Goal: Task Accomplishment & Management: Manage account settings

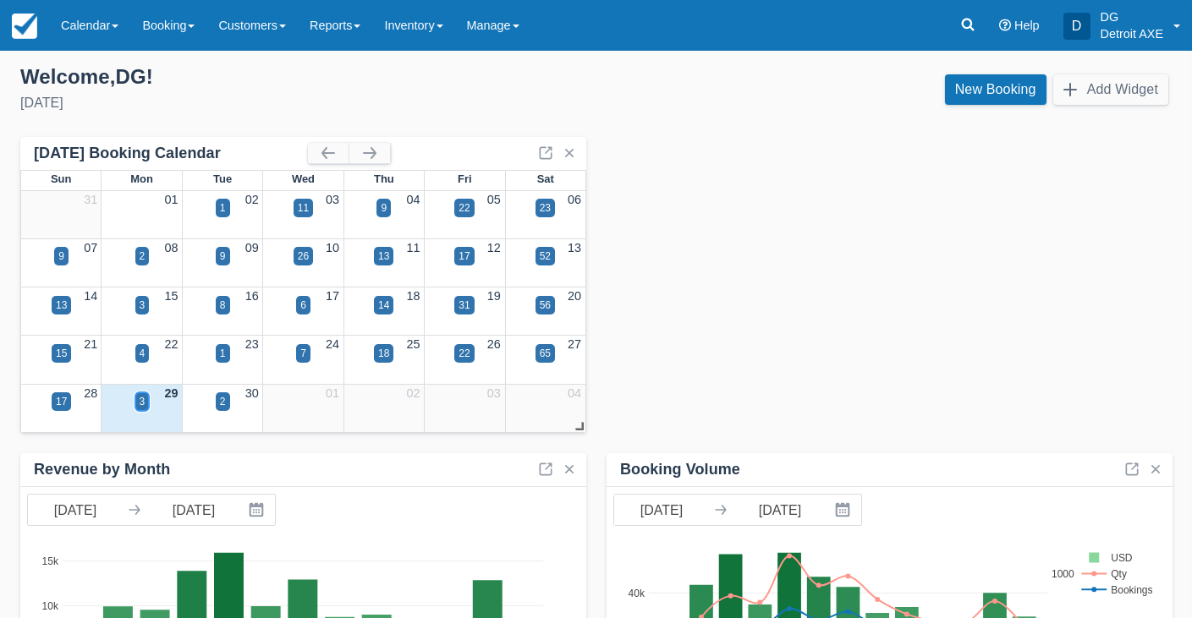
click at [140, 405] on div "3" at bounding box center [143, 401] width 6 height 15
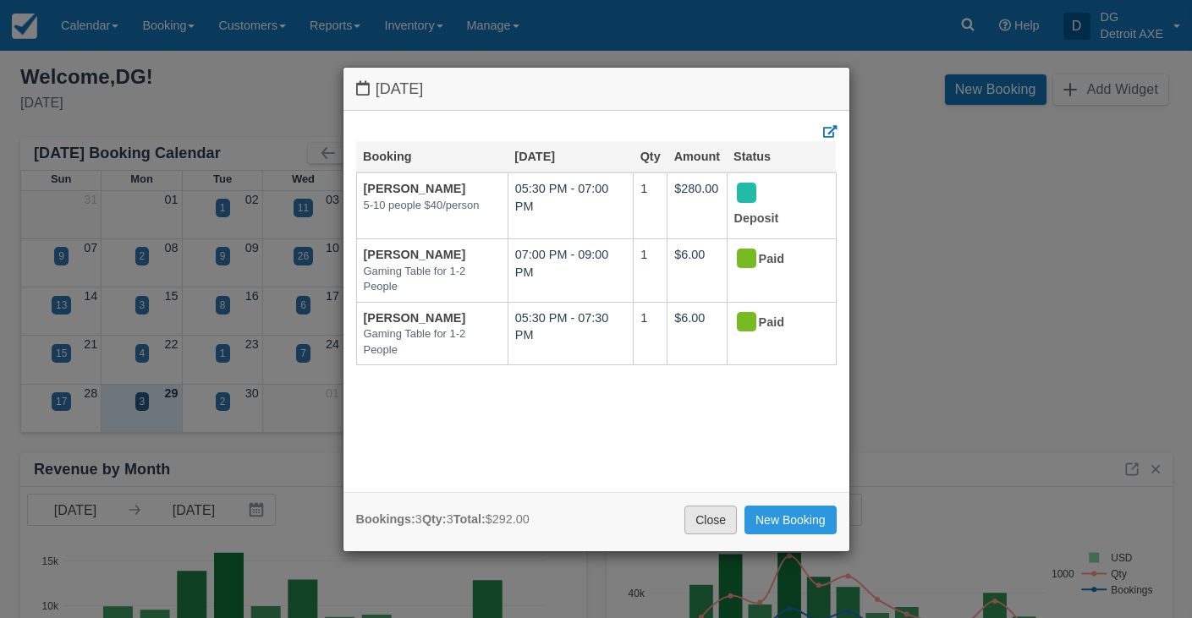
click at [729, 526] on link "Close" at bounding box center [710, 520] width 52 height 29
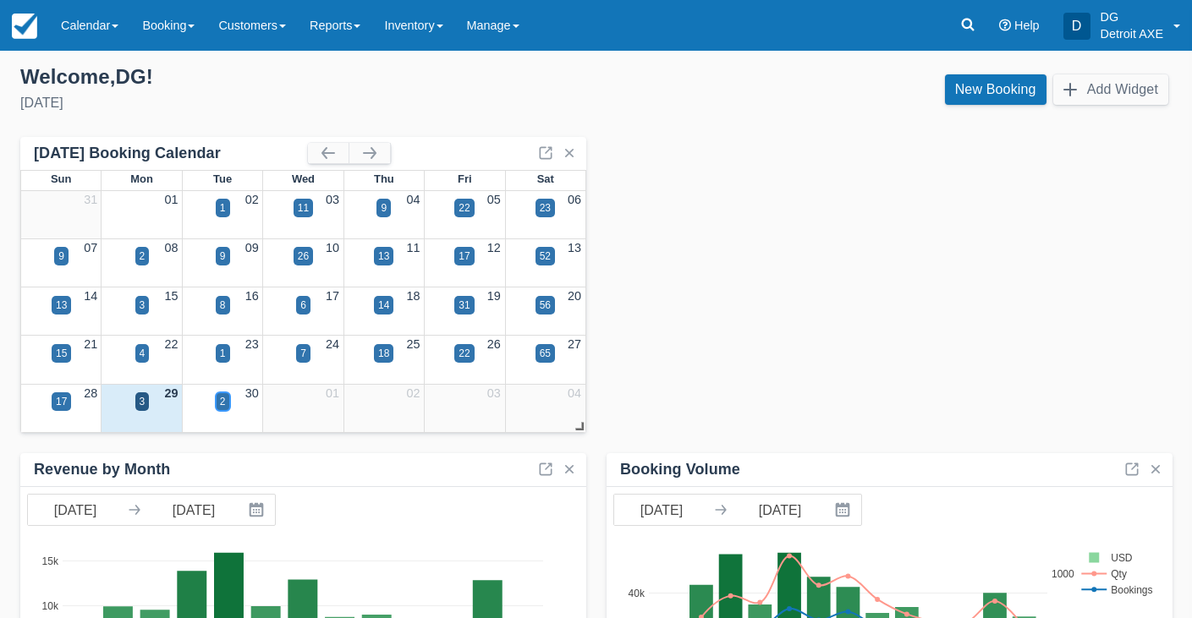
click at [228, 404] on div "2" at bounding box center [223, 401] width 14 height 19
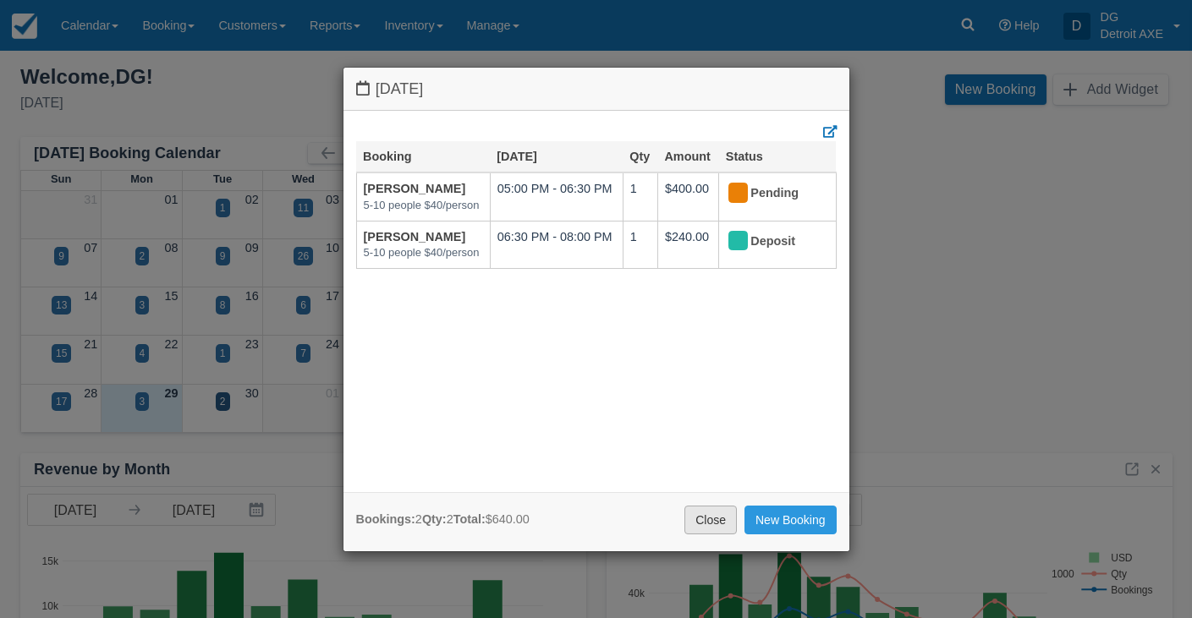
click at [711, 512] on link "Close" at bounding box center [710, 520] width 52 height 29
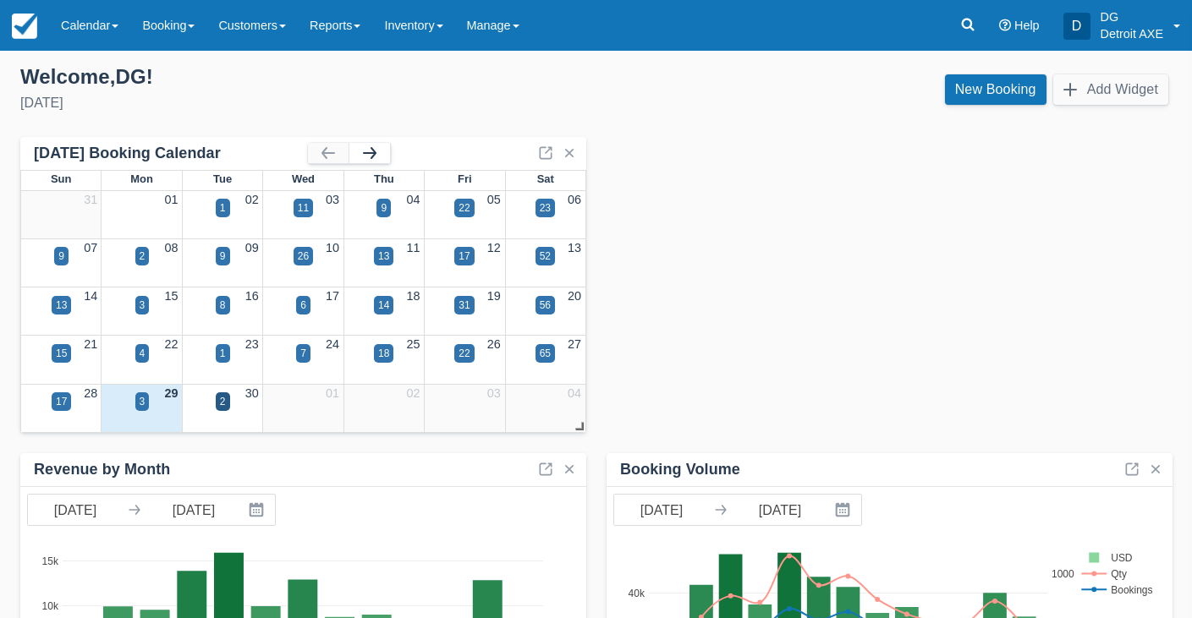
click at [374, 159] on button "button" at bounding box center [369, 153] width 41 height 20
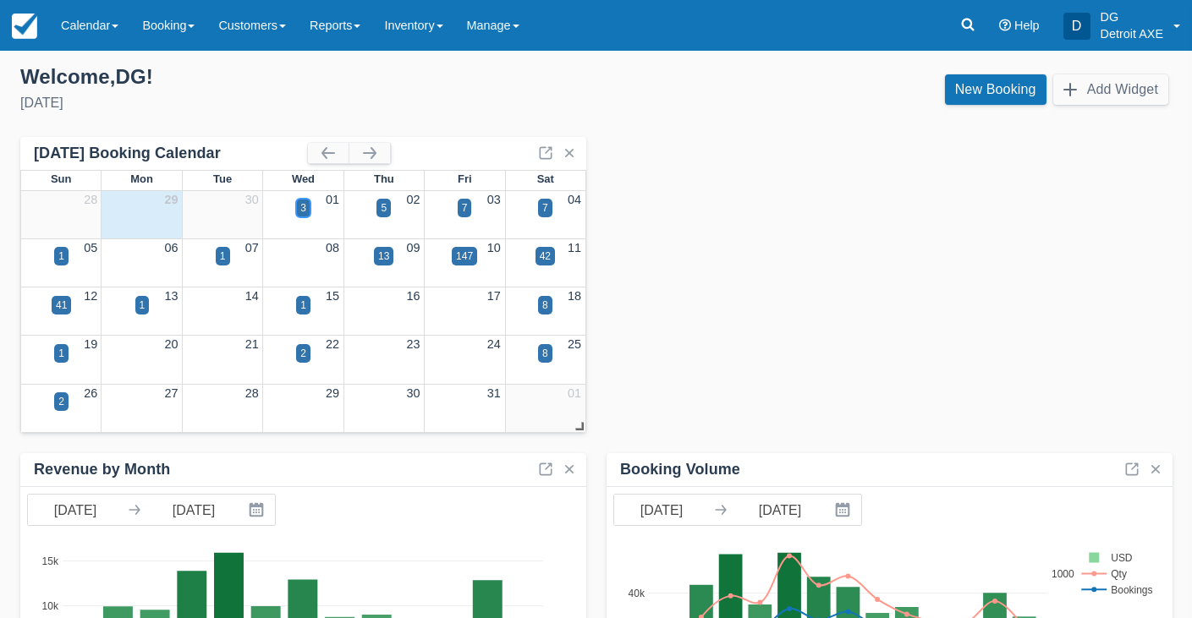
click at [307, 209] on div "3" at bounding box center [303, 208] width 14 height 19
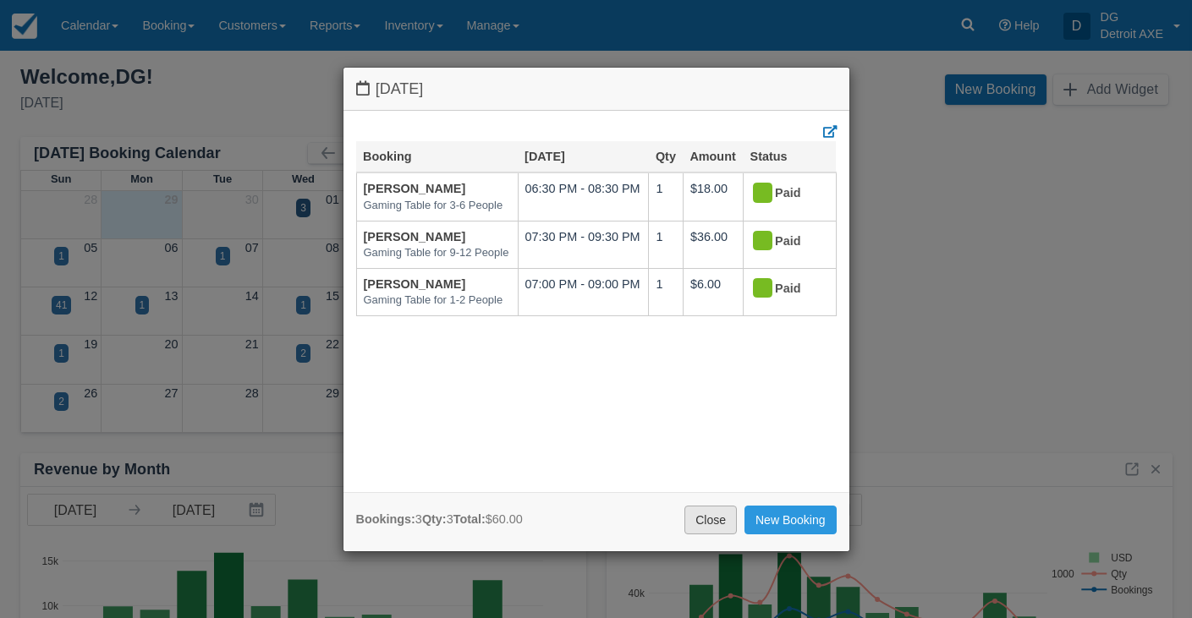
click at [718, 510] on link "Close" at bounding box center [710, 520] width 52 height 29
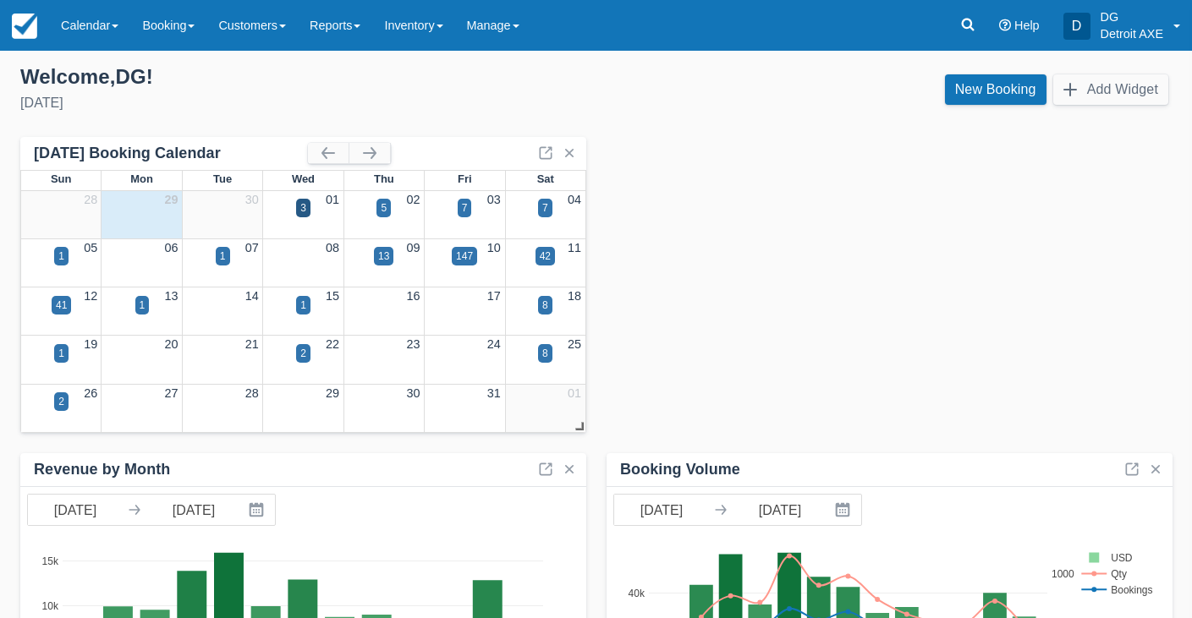
click at [392, 214] on div "5" at bounding box center [383, 218] width 80 height 19
click at [388, 212] on div "5" at bounding box center [383, 208] width 14 height 19
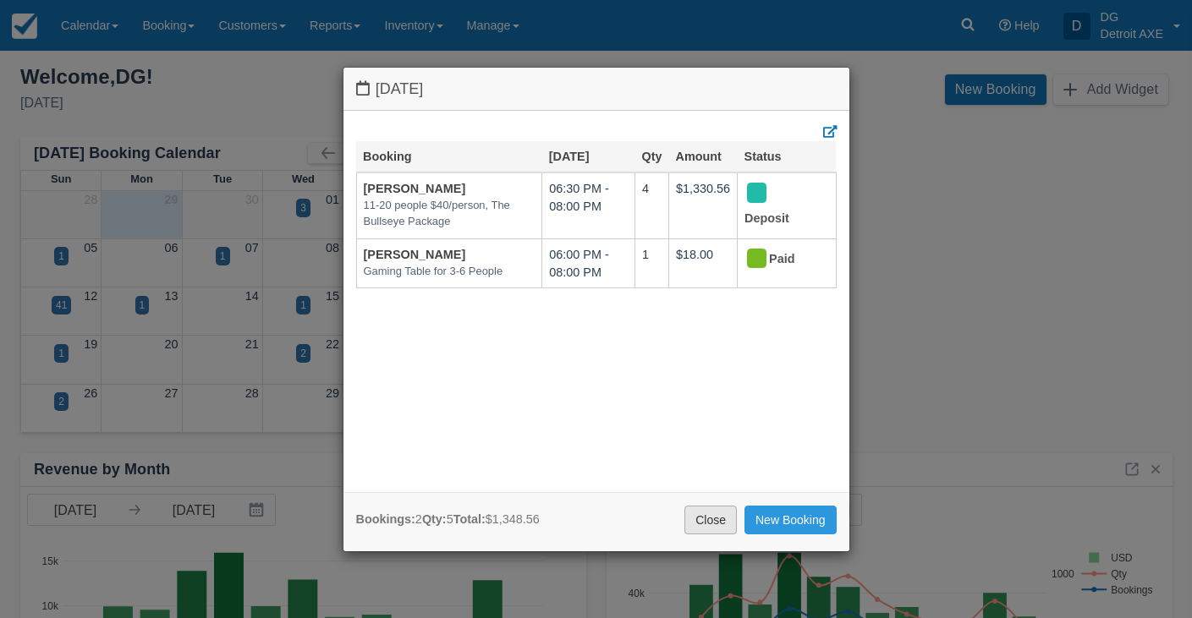
click at [708, 526] on link "Close" at bounding box center [710, 520] width 52 height 29
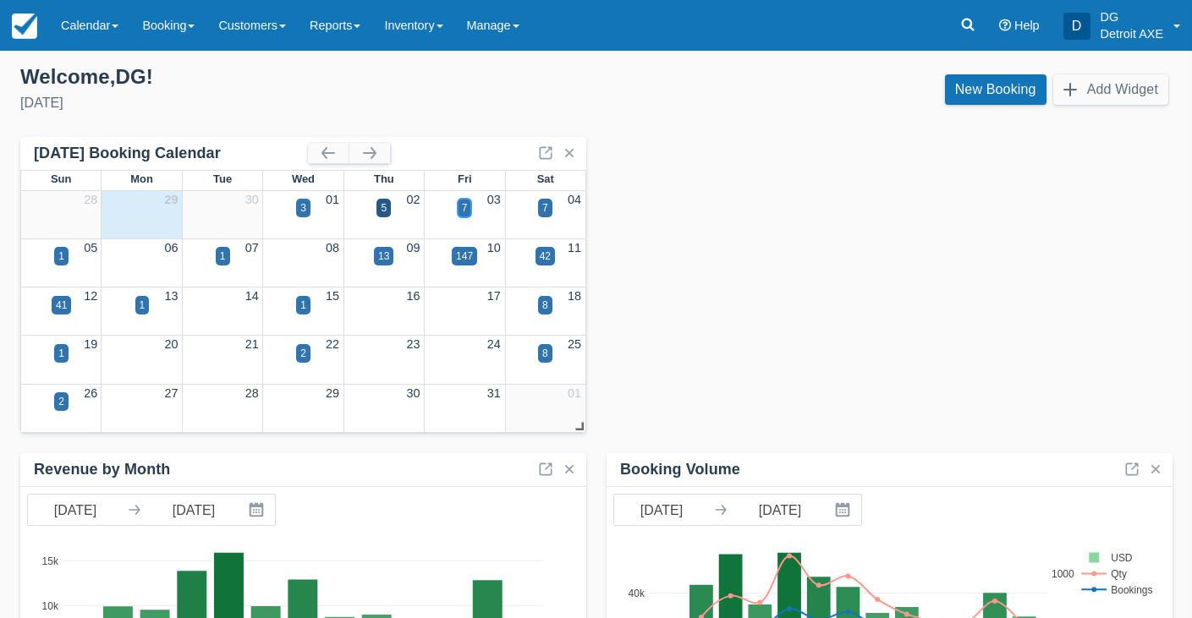
click at [465, 213] on div "7" at bounding box center [465, 207] width 6 height 15
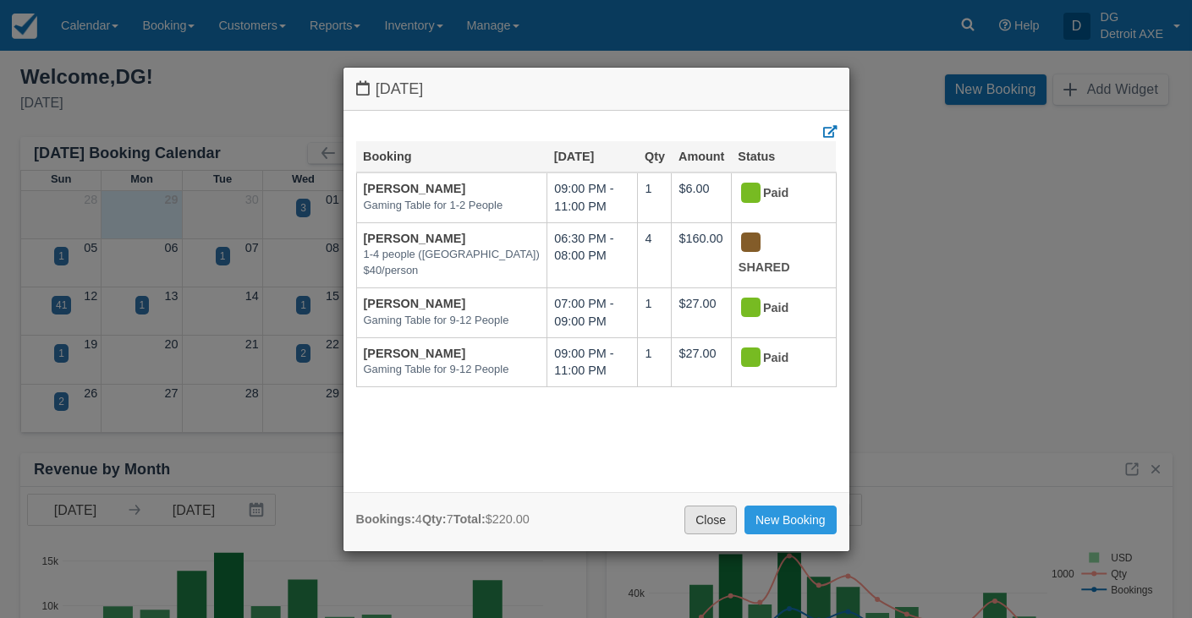
click at [705, 531] on link "Close" at bounding box center [710, 520] width 52 height 29
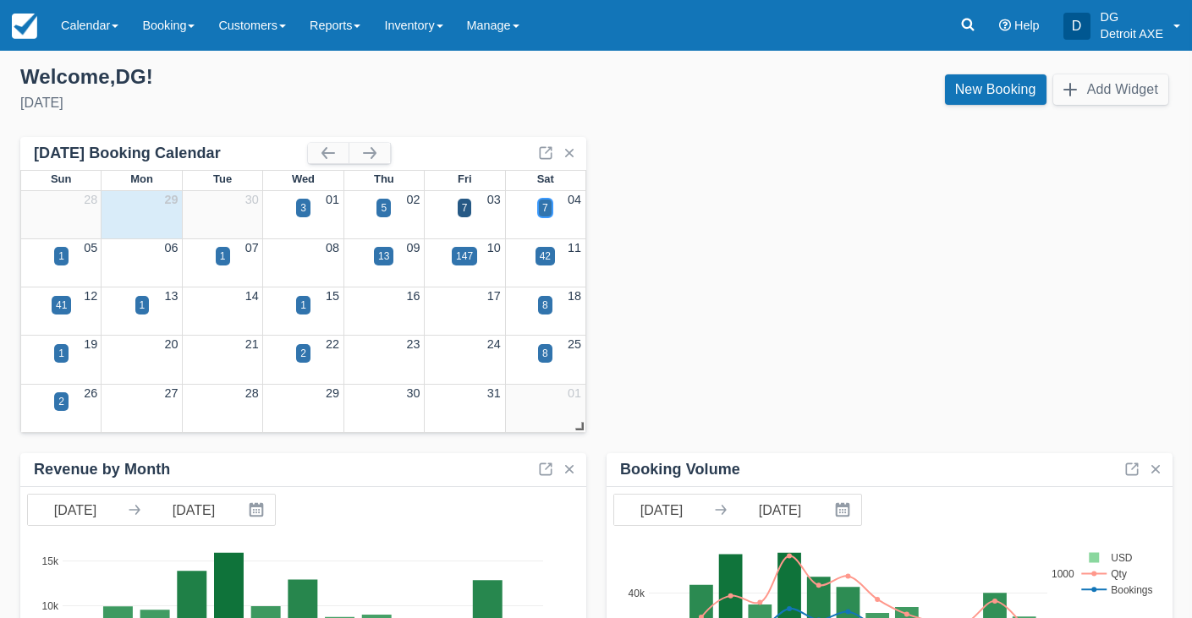
click at [551, 210] on div "7" at bounding box center [545, 208] width 14 height 19
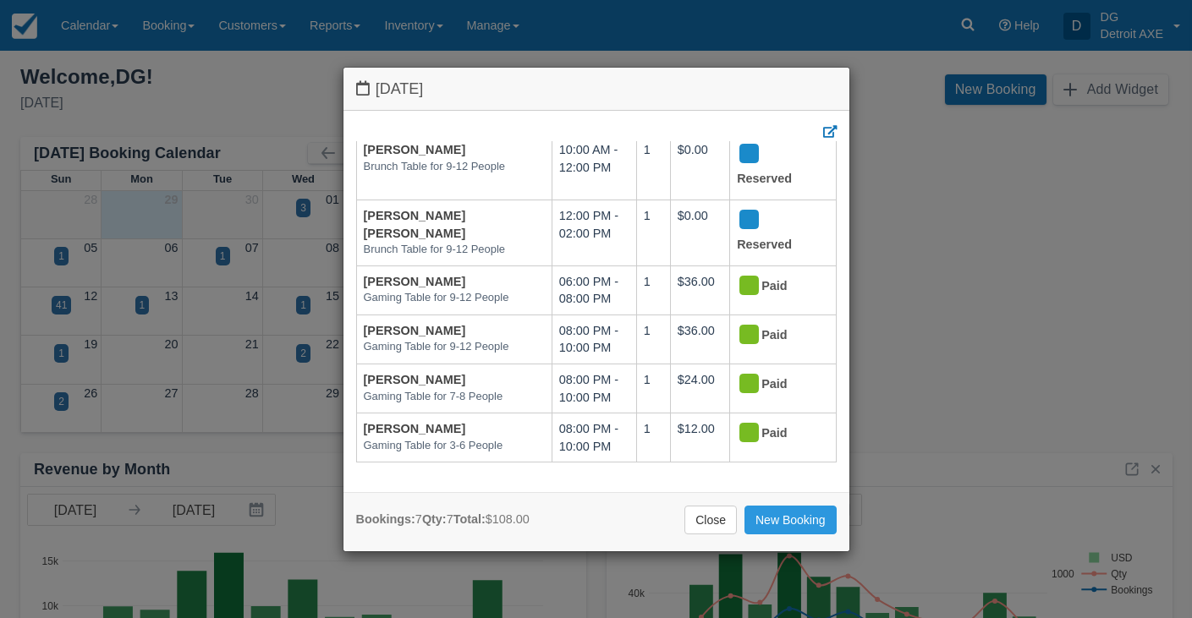
scroll to position [161, 0]
click at [728, 524] on link "Close" at bounding box center [710, 520] width 52 height 29
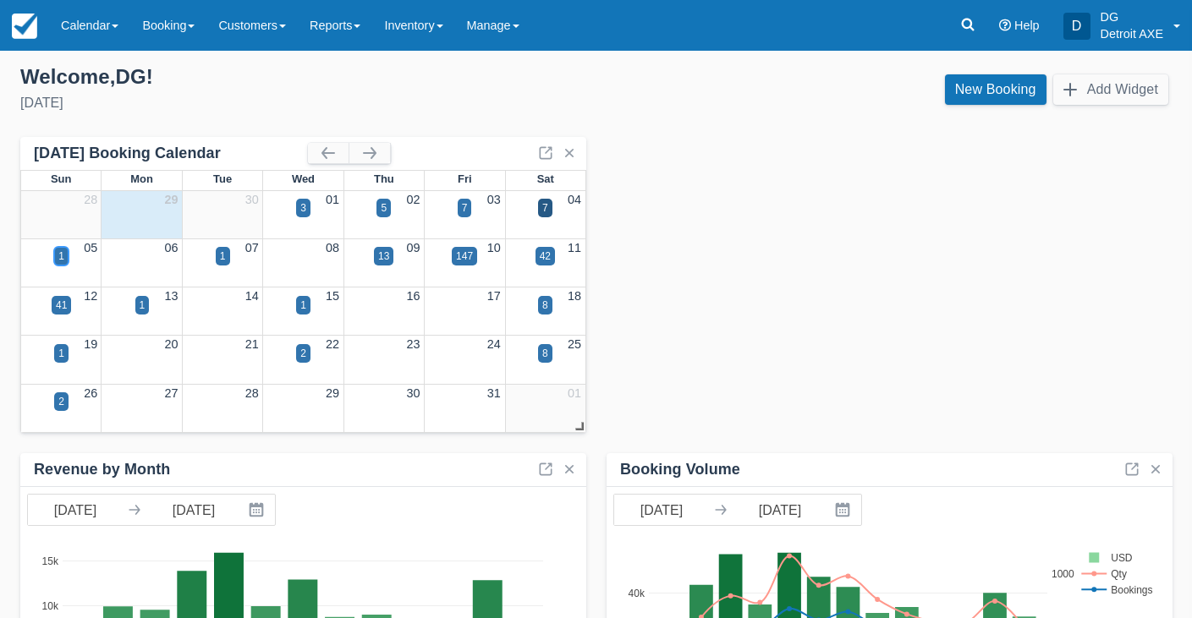
click at [60, 261] on div "1" at bounding box center [61, 256] width 6 height 15
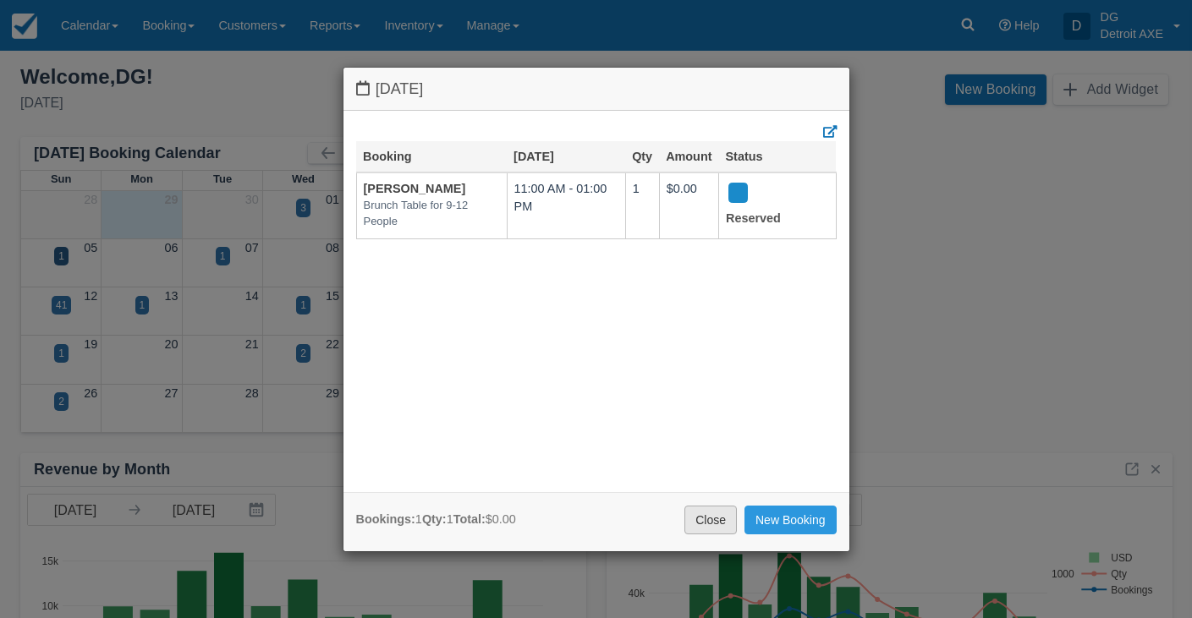
click at [712, 521] on link "Close" at bounding box center [710, 520] width 52 height 29
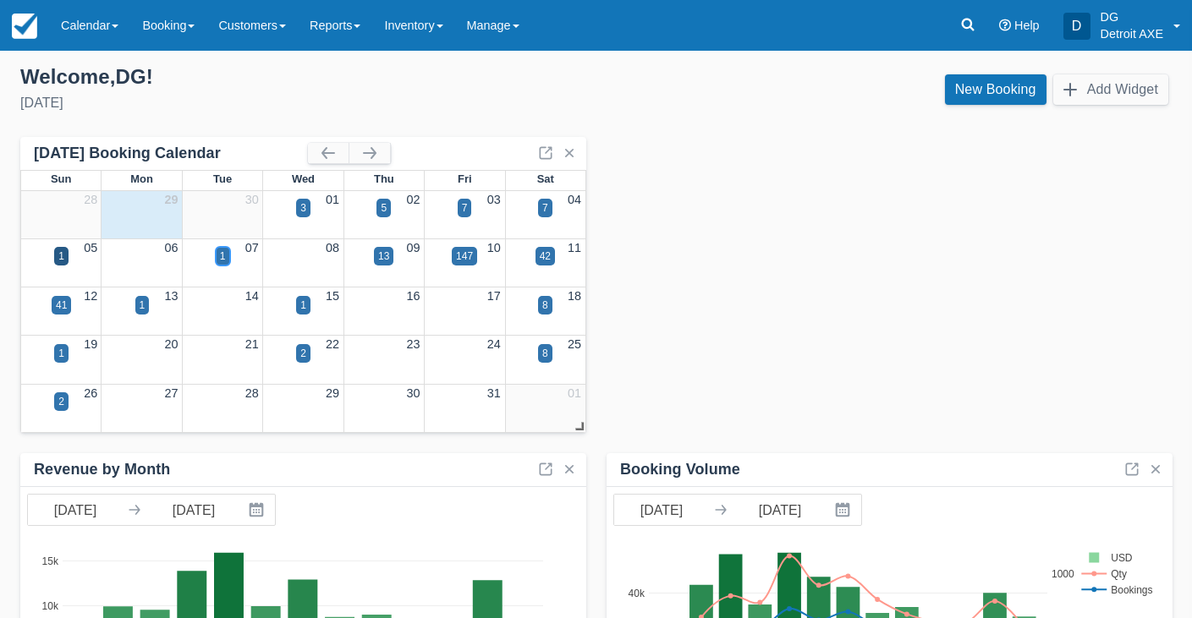
click at [228, 256] on div "1" at bounding box center [223, 256] width 14 height 19
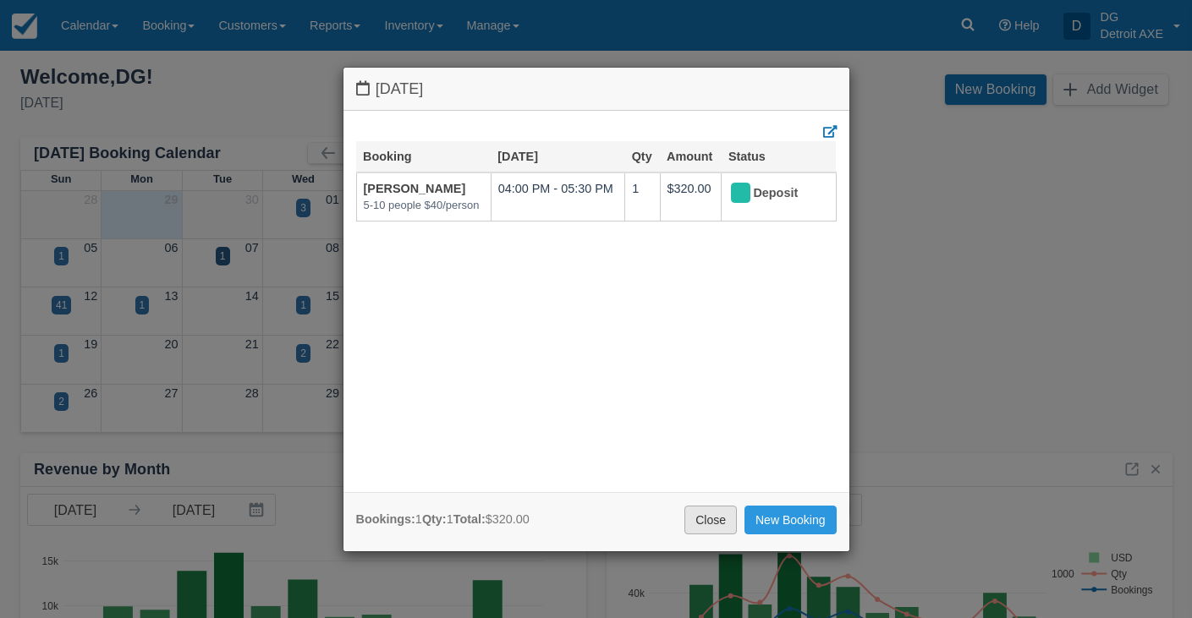
click at [713, 513] on link "Close" at bounding box center [710, 520] width 52 height 29
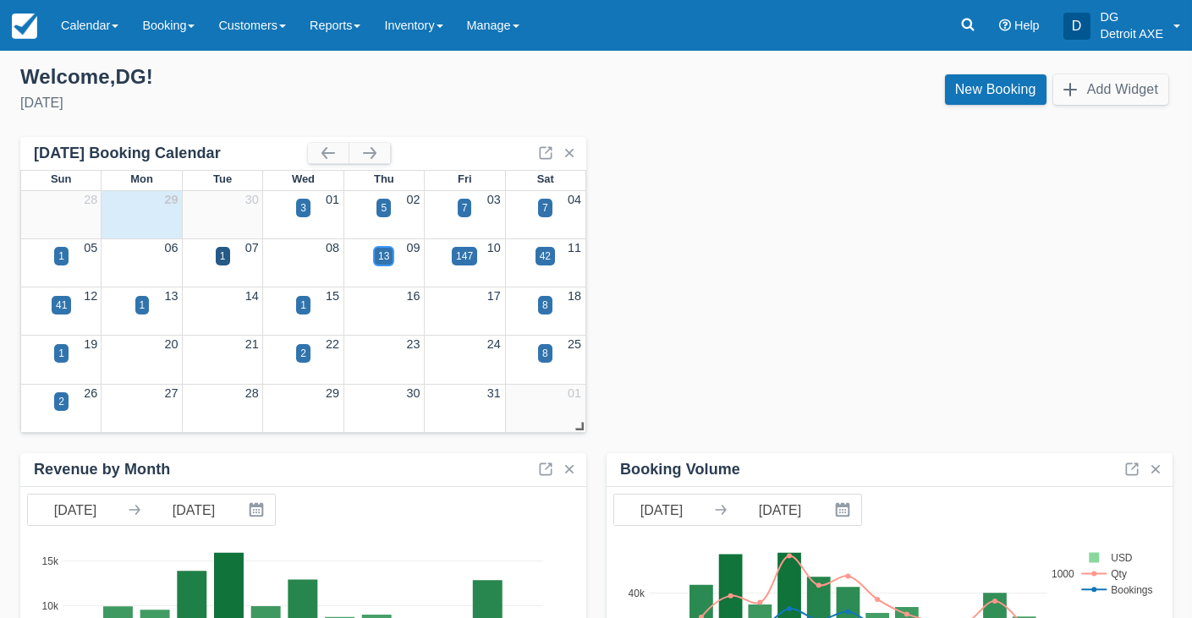
click at [378, 251] on div "13" at bounding box center [383, 256] width 11 height 15
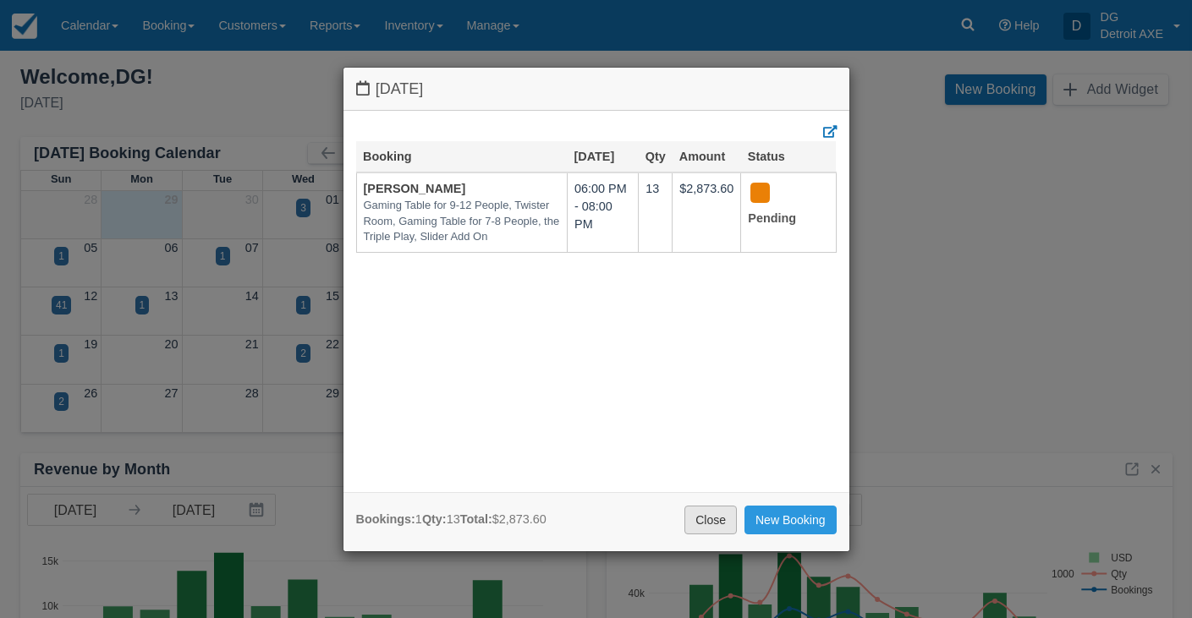
click at [705, 513] on link "Close" at bounding box center [710, 520] width 52 height 29
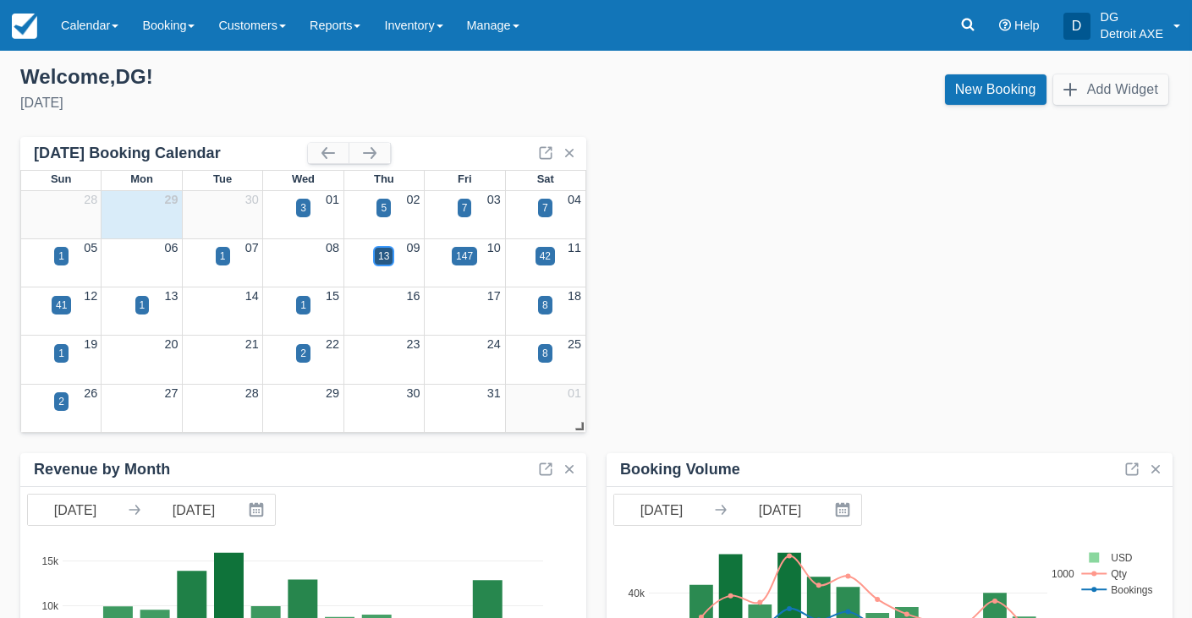
click at [378, 256] on div "13" at bounding box center [383, 256] width 11 height 15
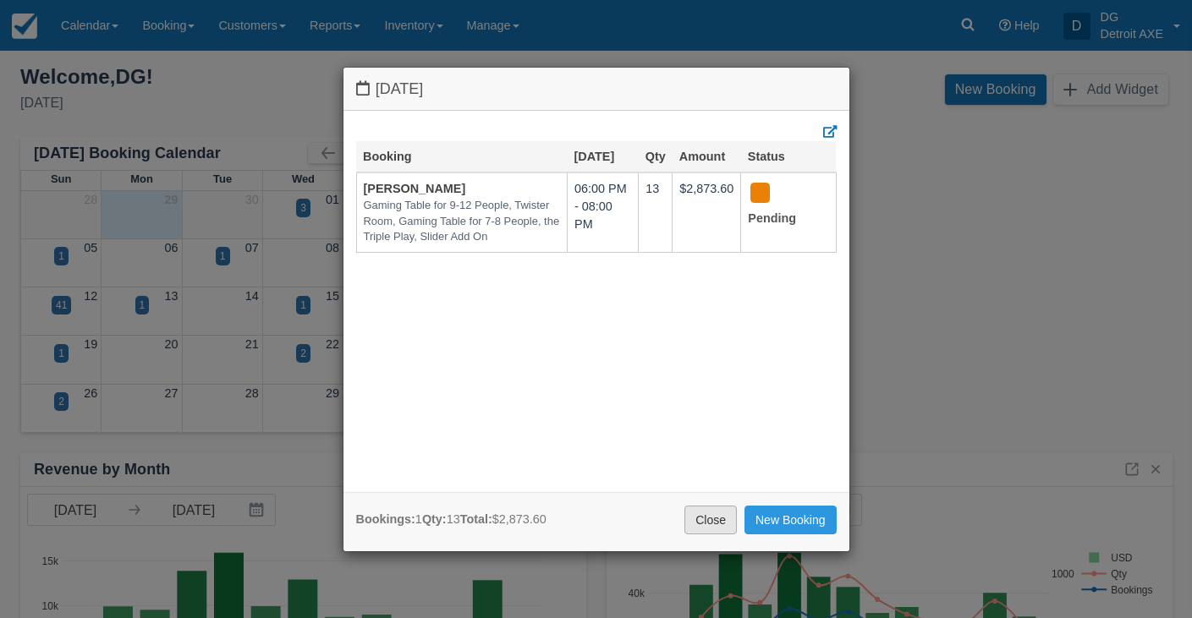
click at [699, 520] on link "Close" at bounding box center [710, 520] width 52 height 29
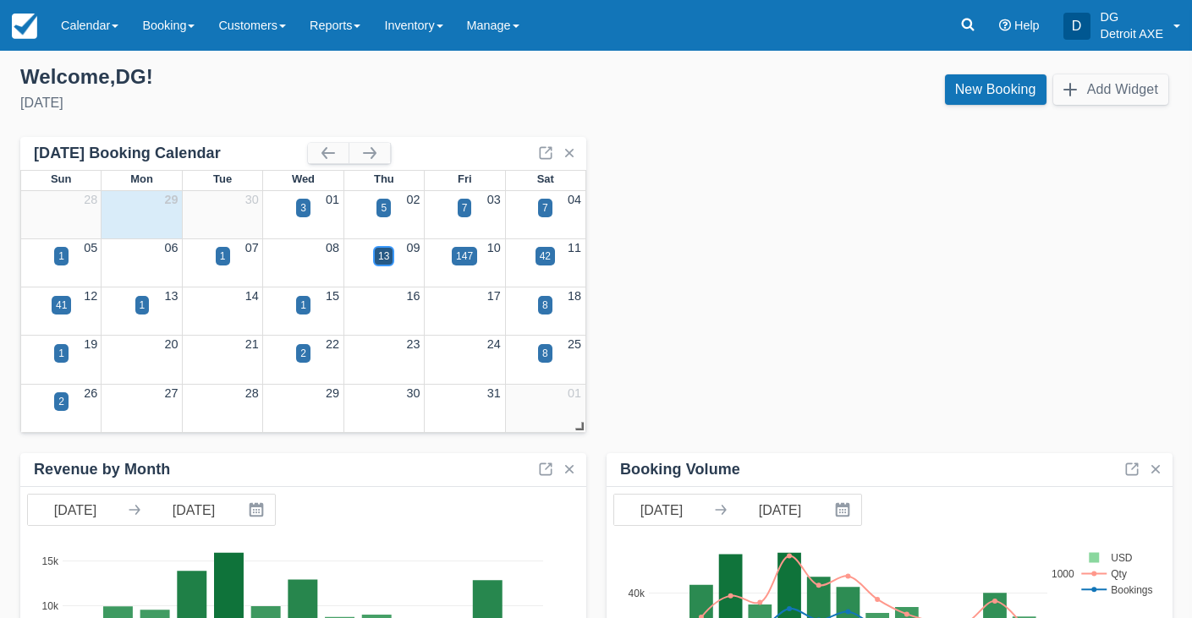
click at [379, 255] on div "13" at bounding box center [383, 256] width 11 height 15
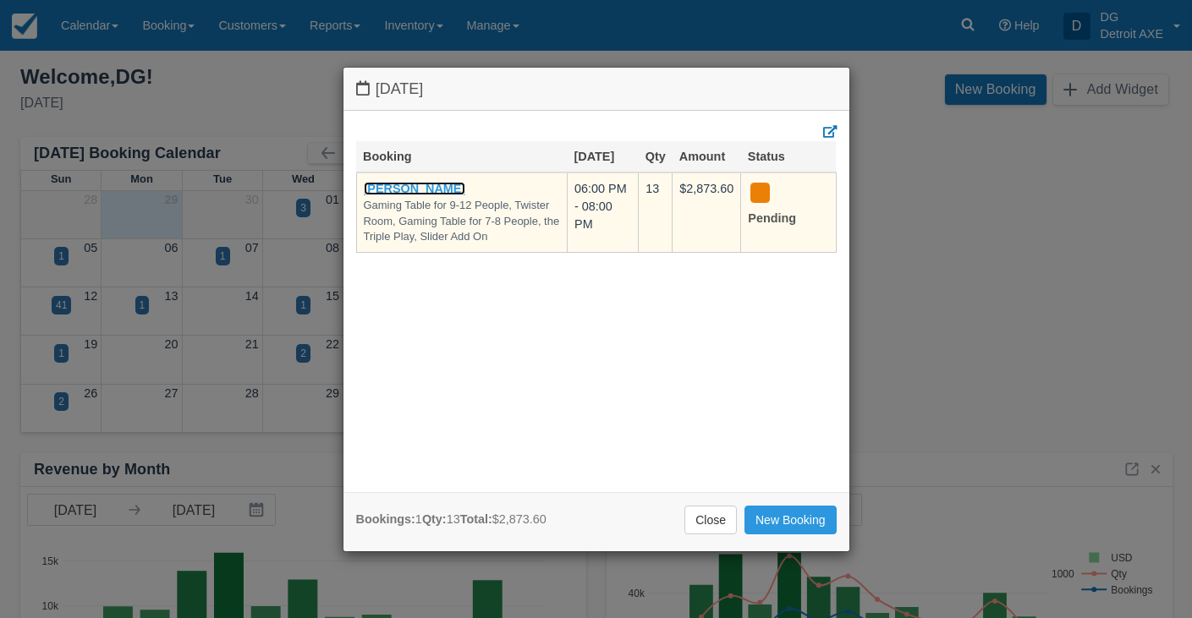
click at [420, 189] on link "[PERSON_NAME]" at bounding box center [415, 189] width 102 height 14
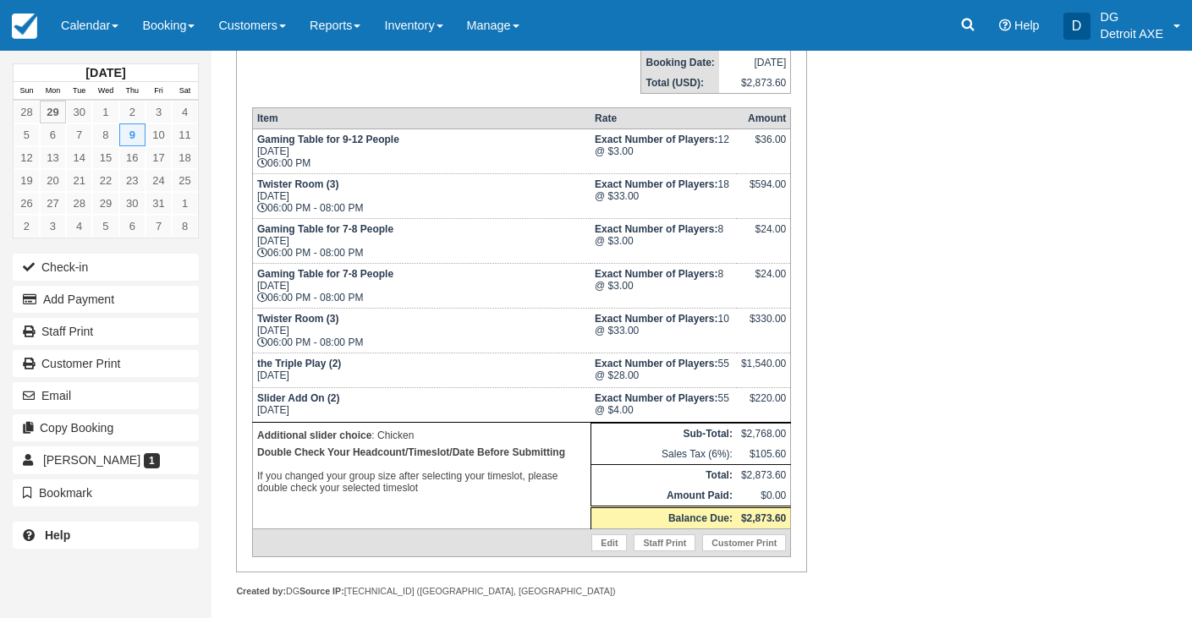
scroll to position [304, 0]
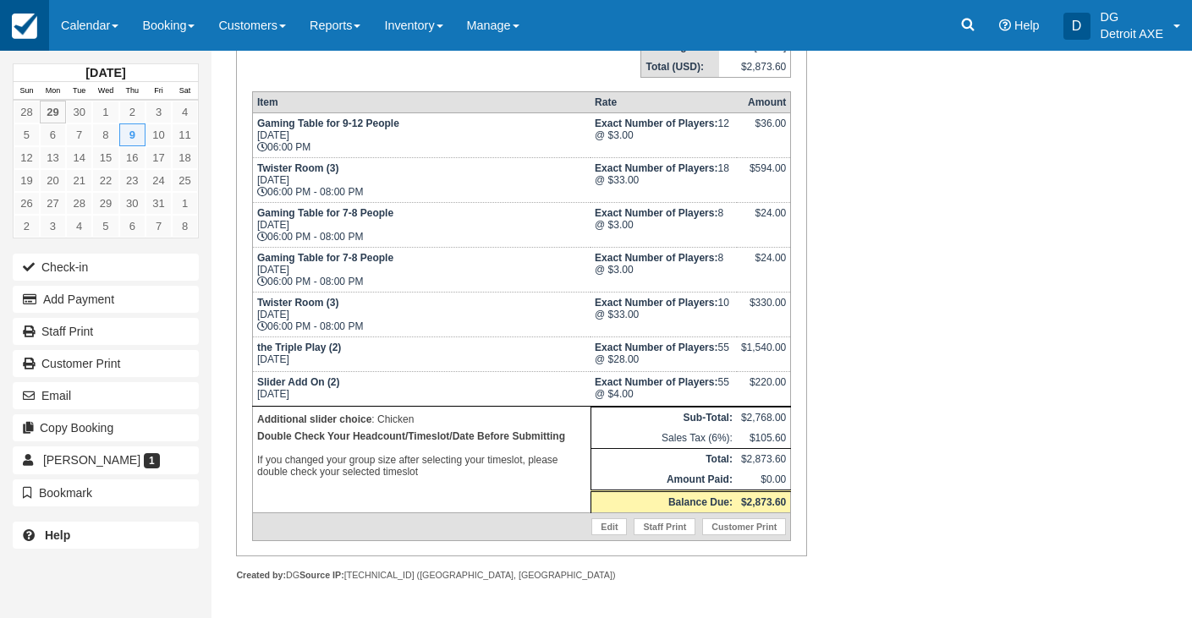
click at [34, 25] on img at bounding box center [24, 26] width 25 height 25
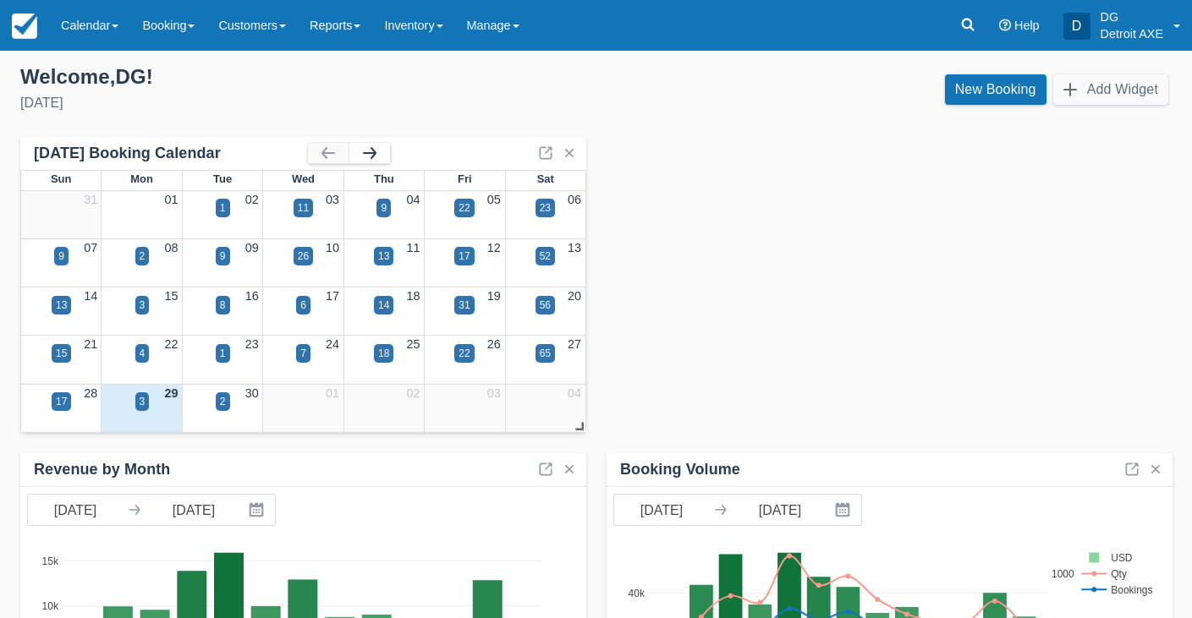
click at [363, 151] on button "button" at bounding box center [369, 153] width 41 height 20
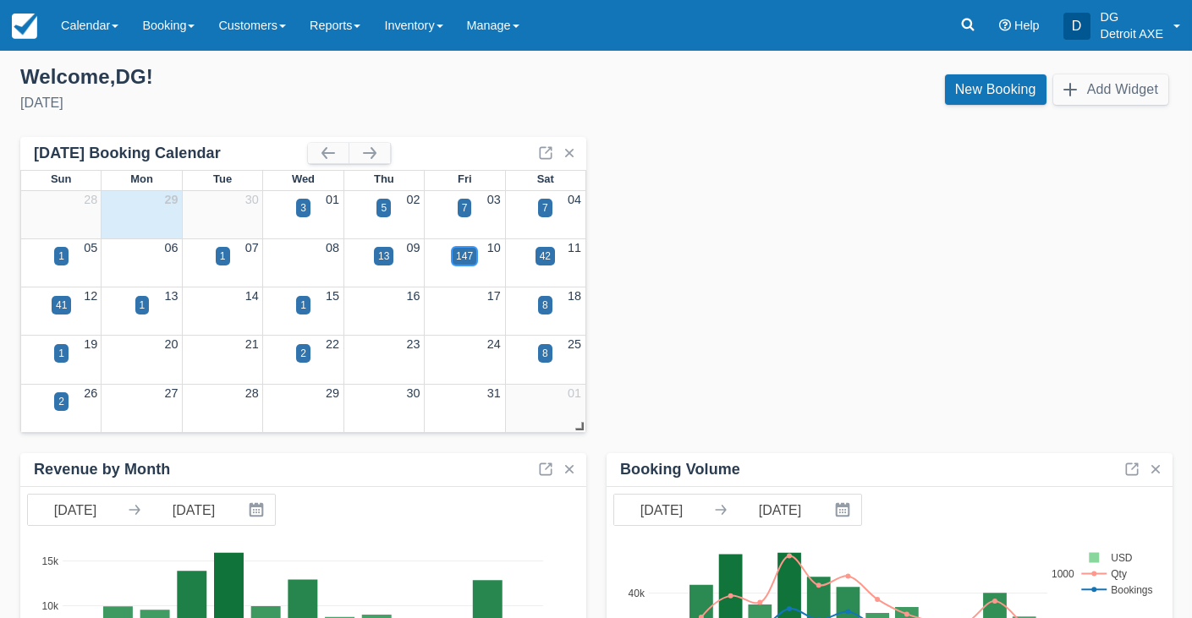
click at [468, 262] on div "147" at bounding box center [464, 256] width 17 height 15
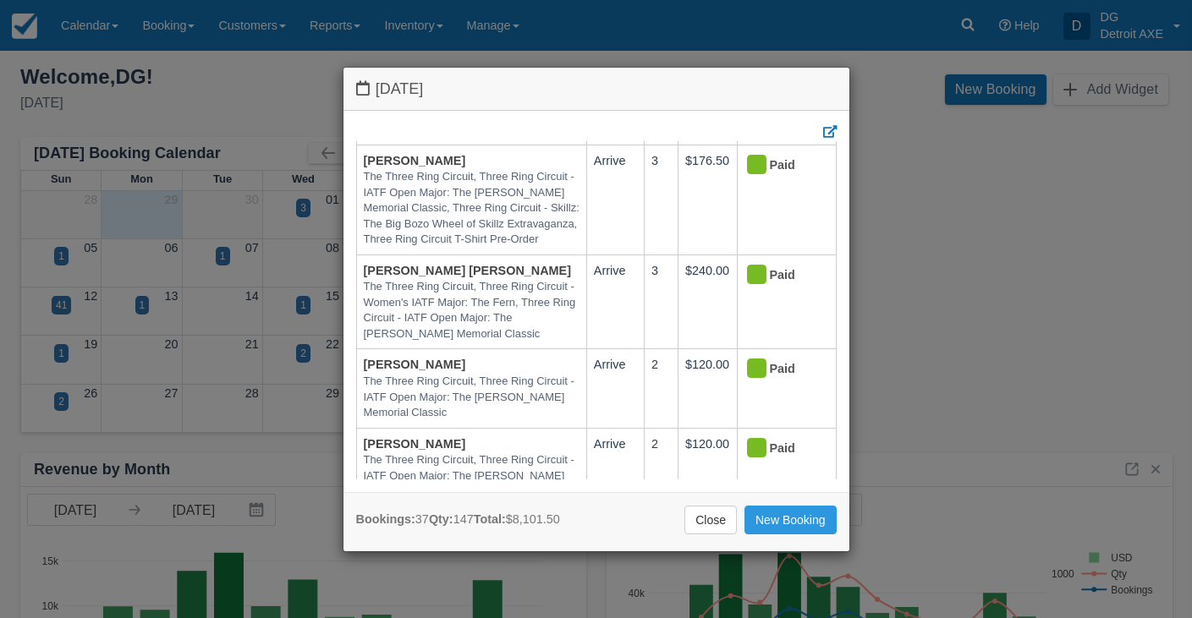
scroll to position [3272, 0]
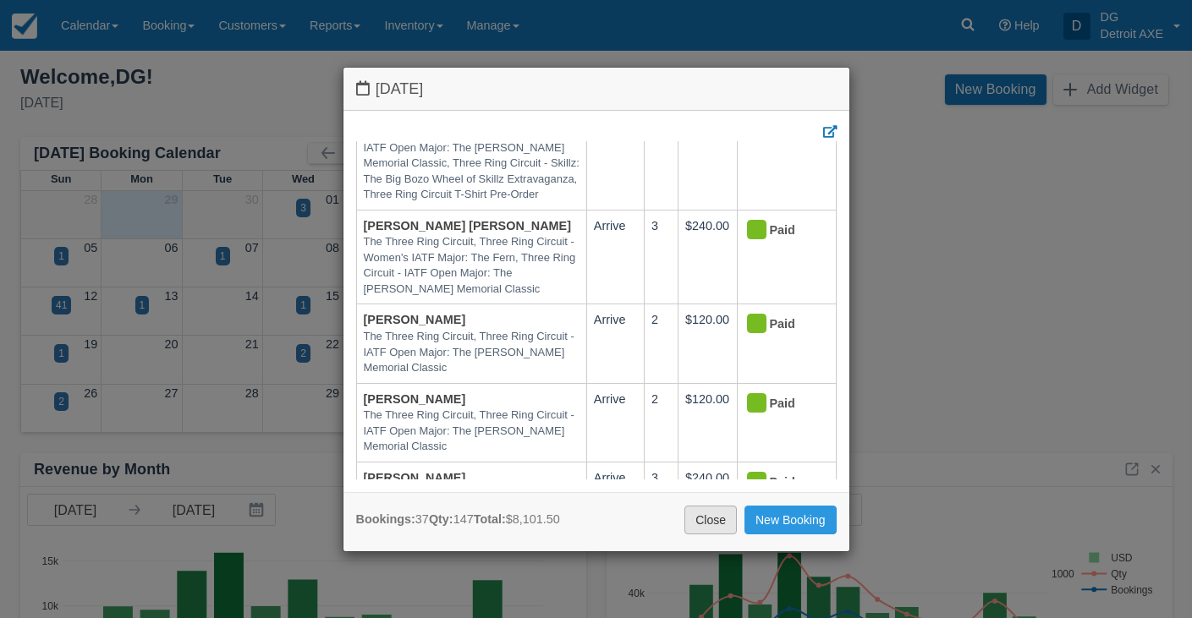
click at [705, 519] on link "Close" at bounding box center [710, 520] width 52 height 29
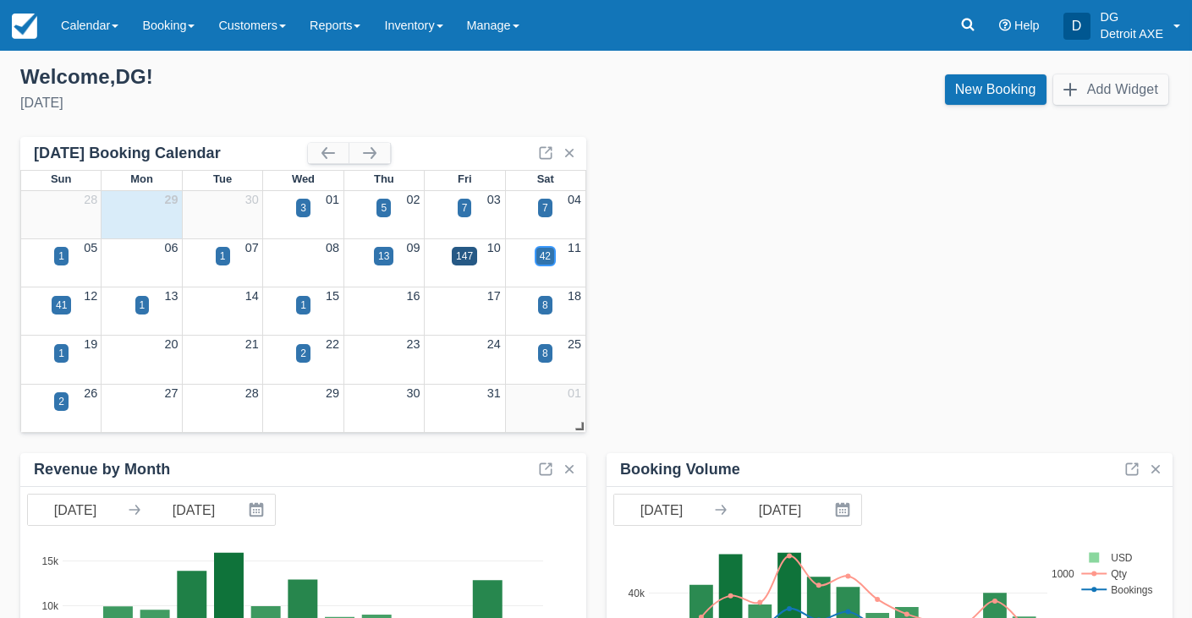
click at [549, 254] on div "42" at bounding box center [545, 256] width 11 height 15
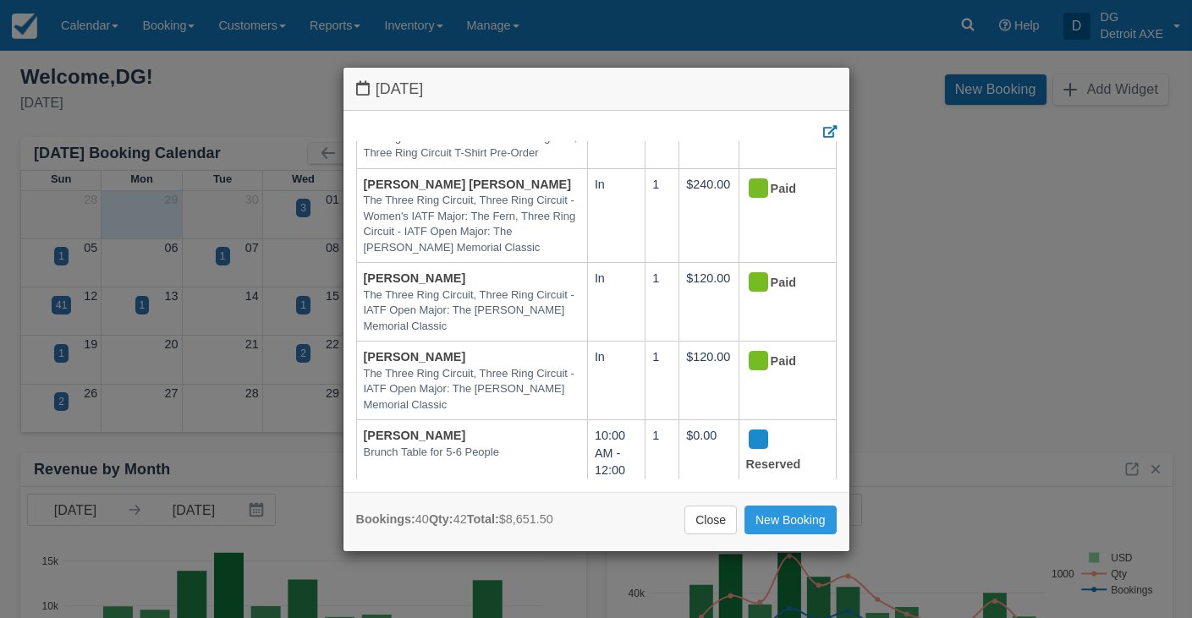
scroll to position [3508, 0]
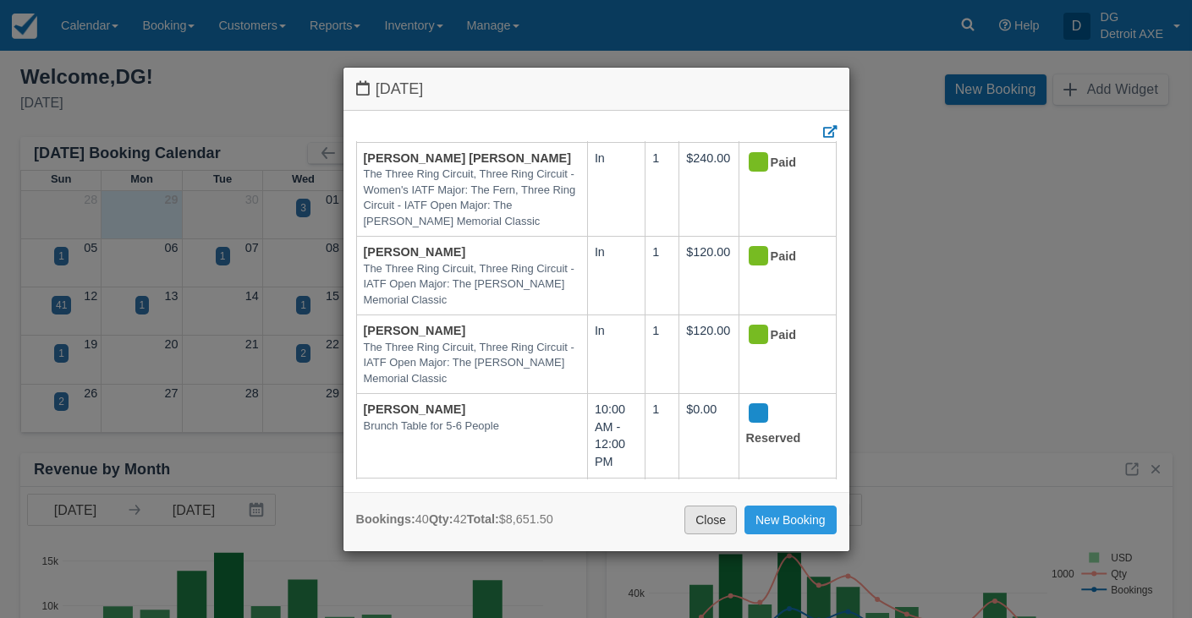
click at [704, 511] on link "Close" at bounding box center [710, 520] width 52 height 29
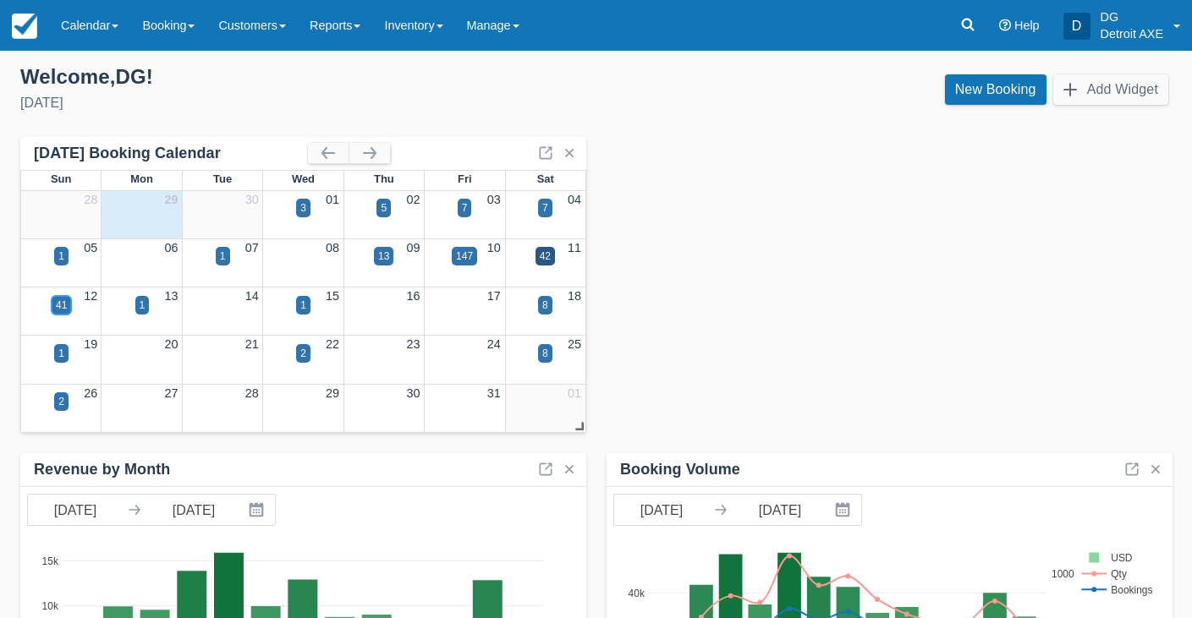
click at [64, 299] on div "41" at bounding box center [61, 305] width 11 height 15
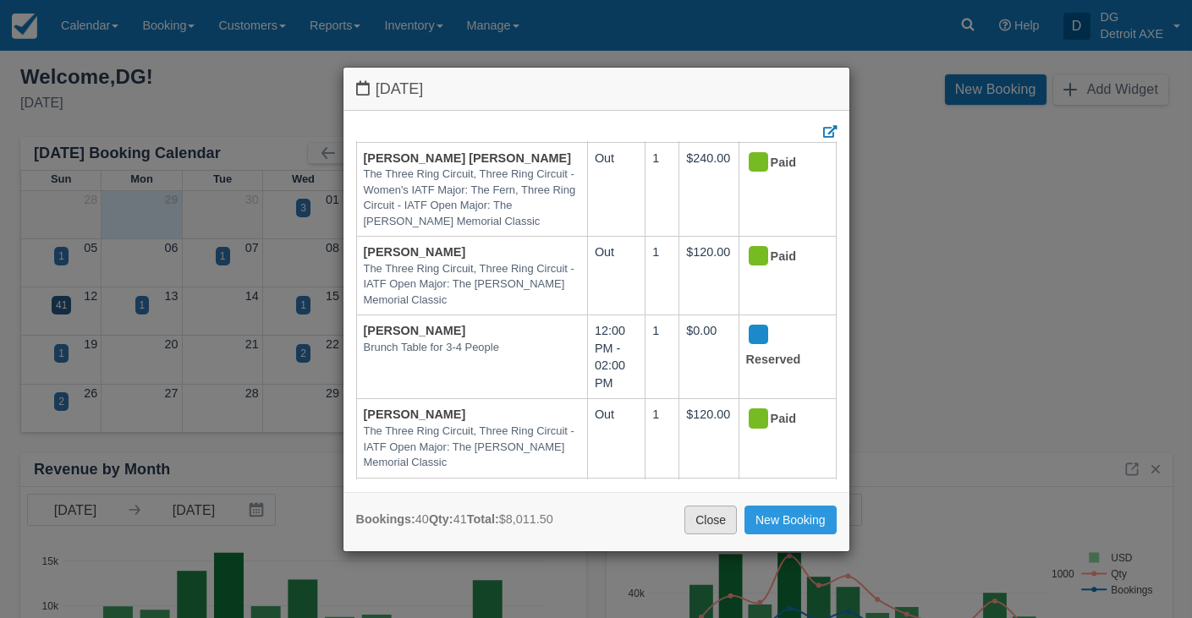
click at [694, 518] on link "Close" at bounding box center [710, 520] width 52 height 29
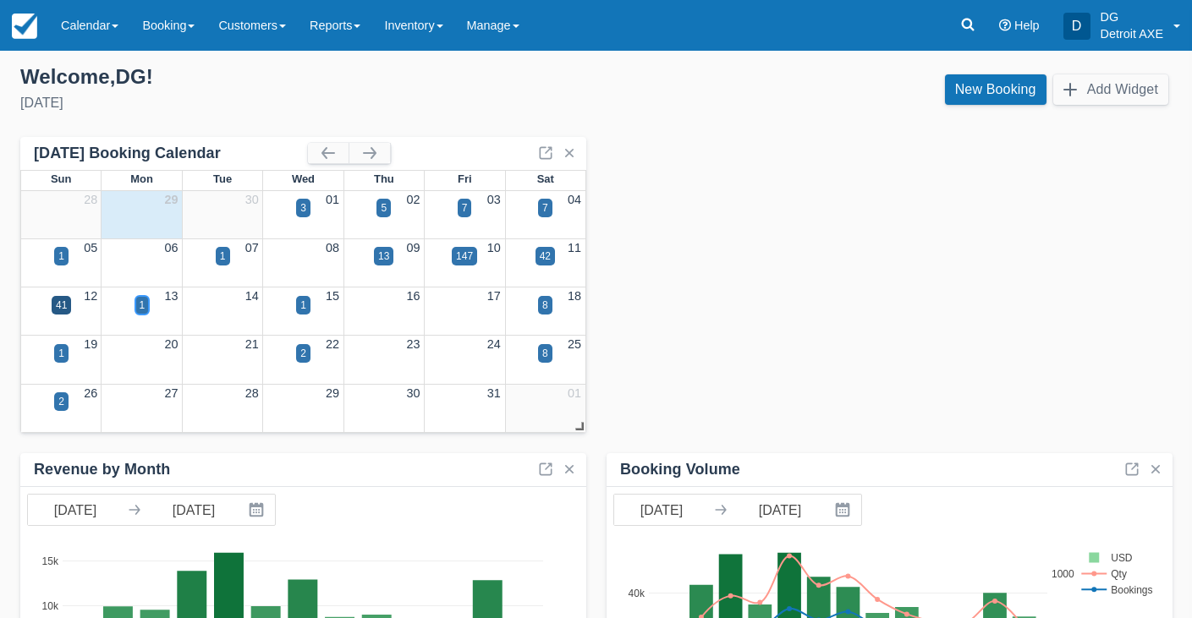
click at [142, 304] on div "1" at bounding box center [143, 305] width 6 height 15
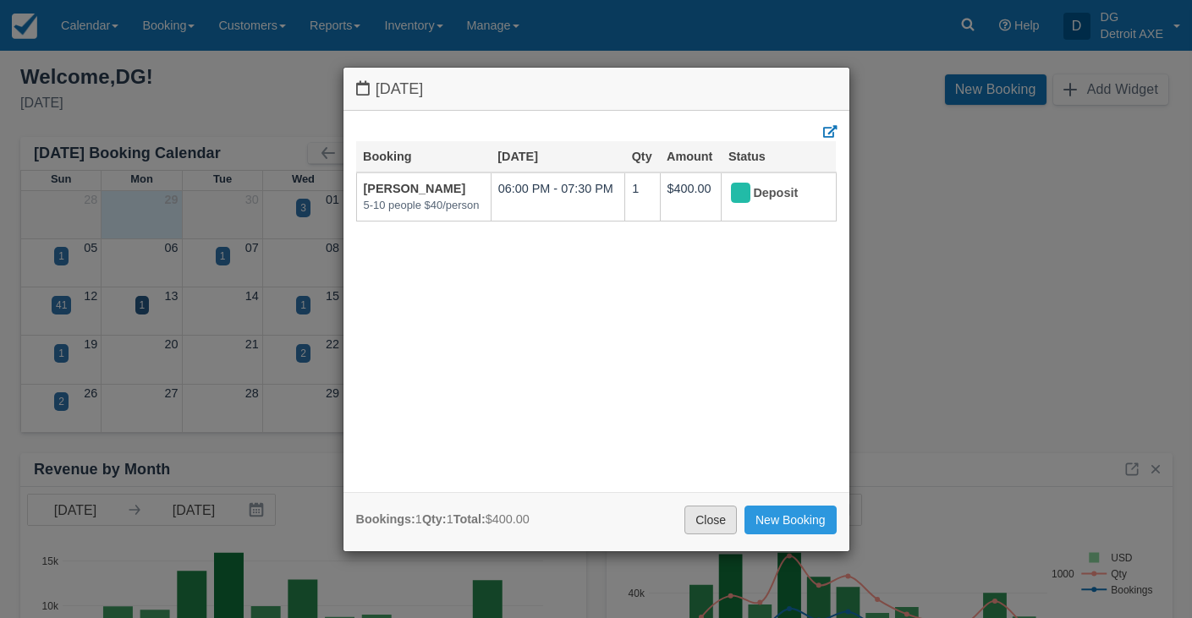
click at [704, 526] on link "Close" at bounding box center [710, 520] width 52 height 29
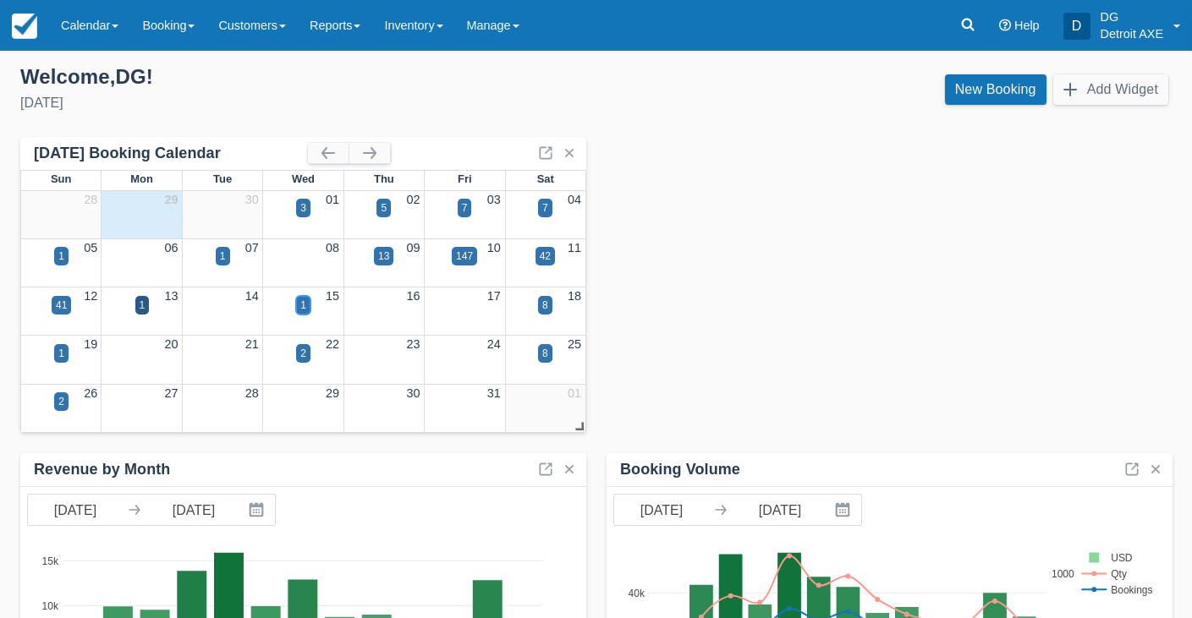
click at [307, 300] on div "1" at bounding box center [303, 305] width 14 height 19
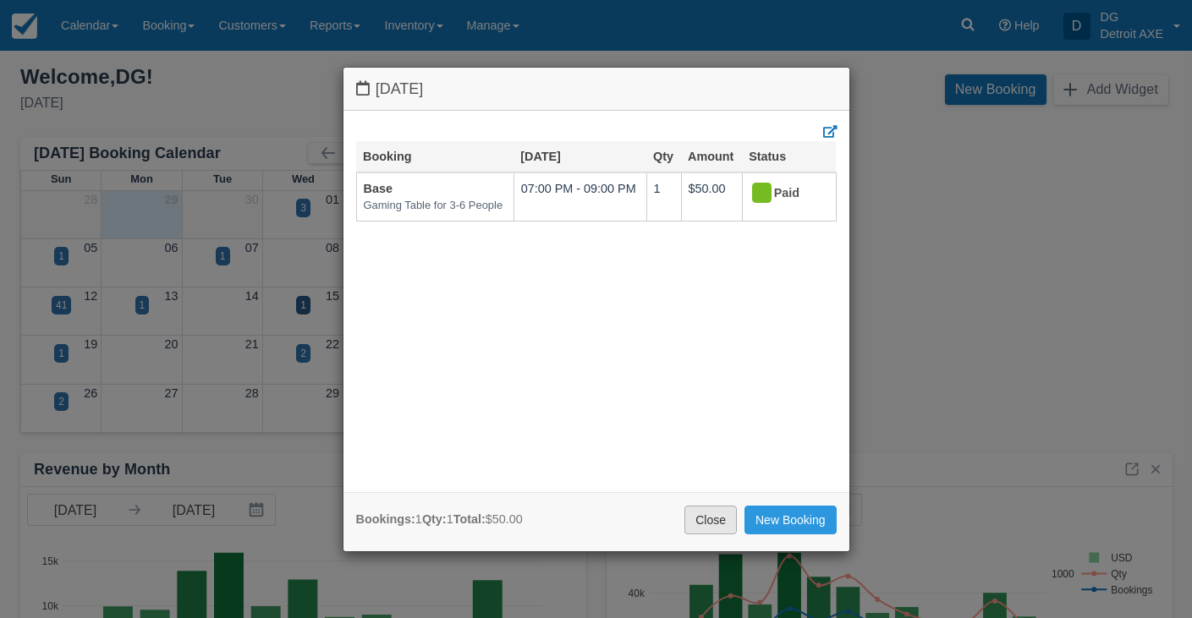
click at [693, 517] on link "Close" at bounding box center [710, 520] width 52 height 29
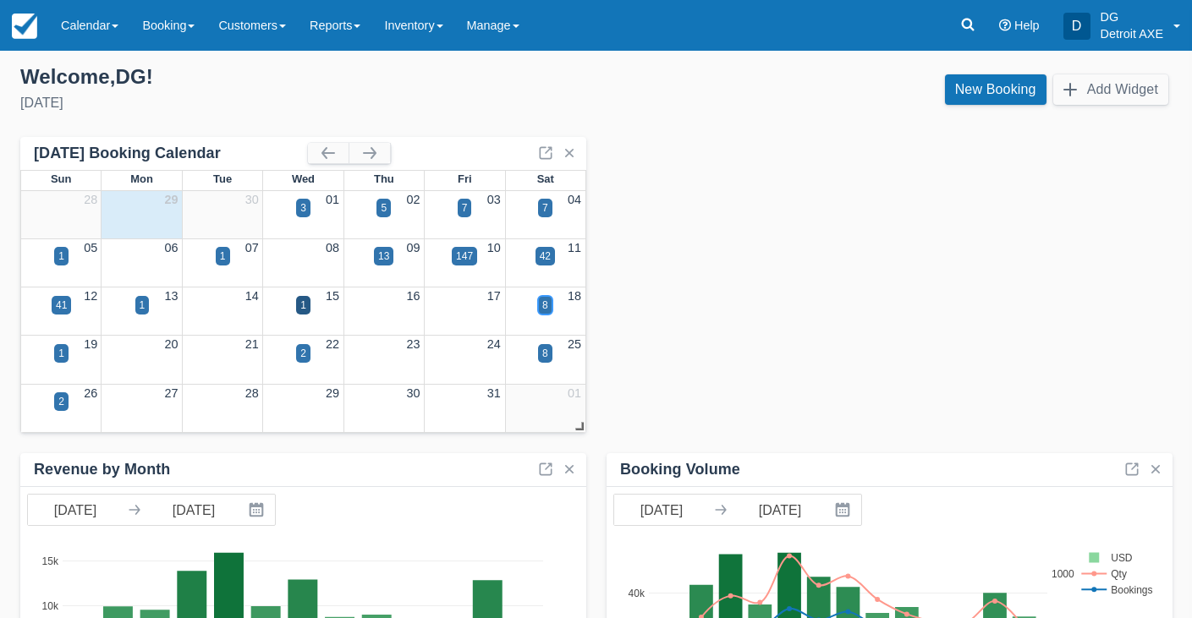
click at [542, 308] on div "8" at bounding box center [545, 305] width 6 height 15
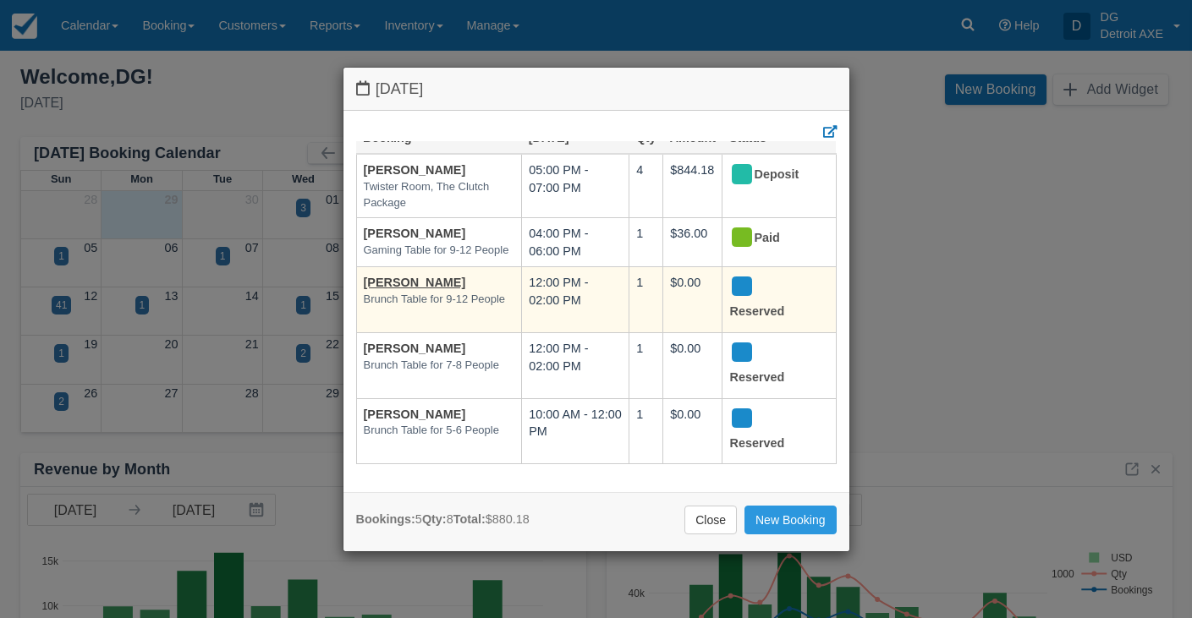
scroll to position [35, 0]
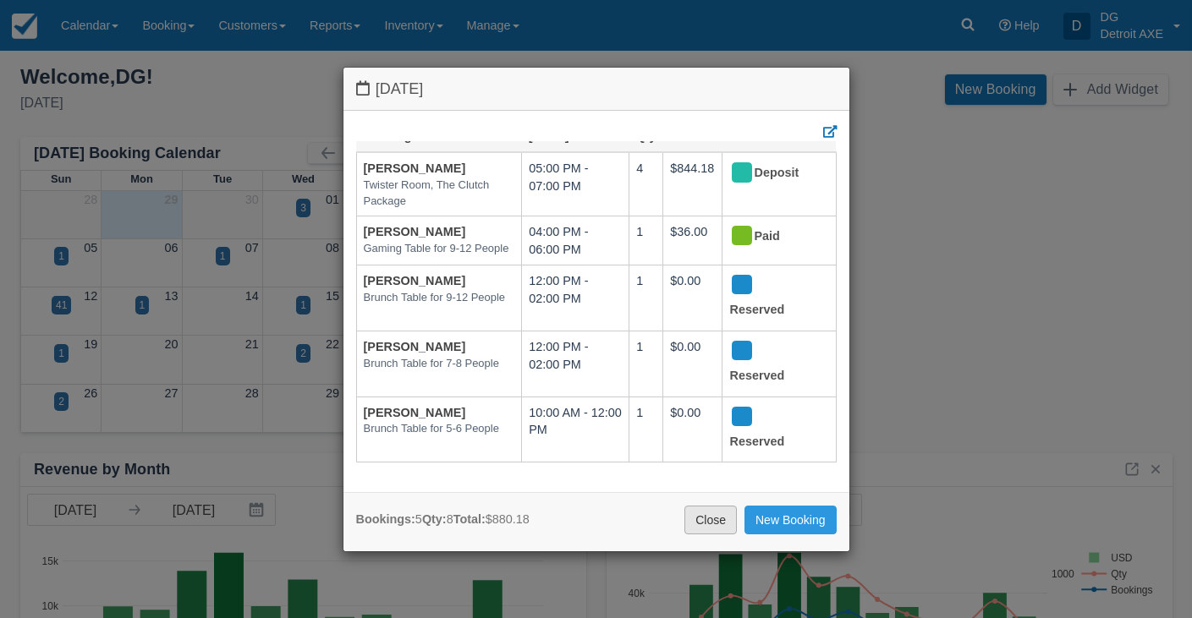
click at [705, 523] on link "Close" at bounding box center [710, 520] width 52 height 29
